Goal: Transaction & Acquisition: Purchase product/service

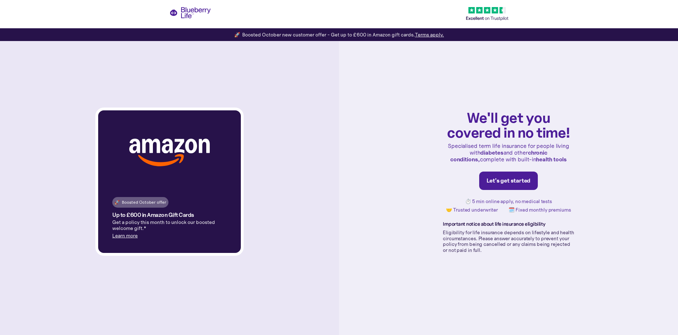
click at [502, 177] on link "Let's get started" at bounding box center [509, 180] width 59 height 18
